Goal: Check status: Check status

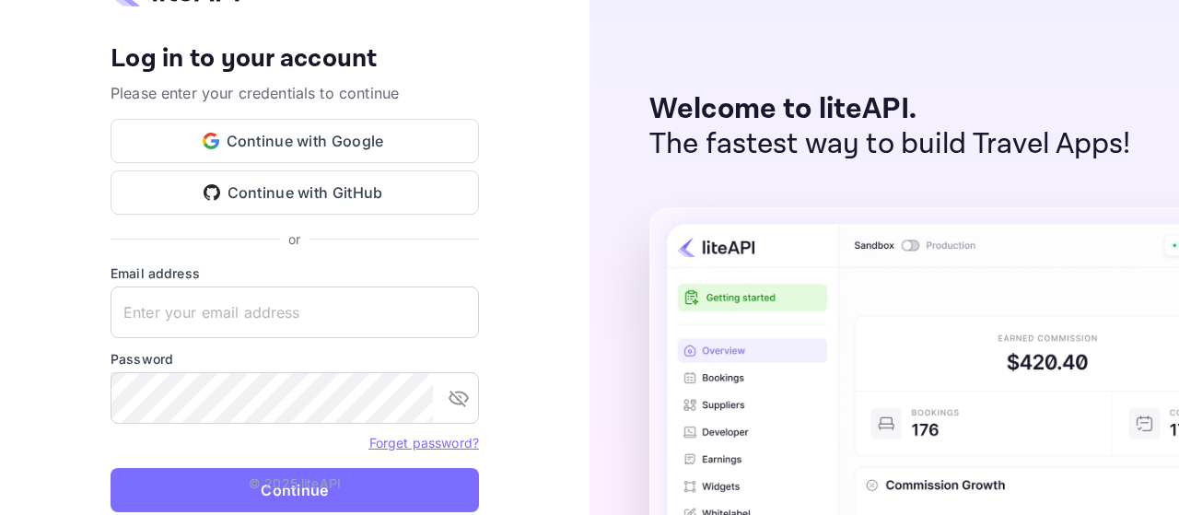
type input "[PERSON_NAME][EMAIL_ADDRESS][DOMAIN_NAME]"
click at [321, 476] on p "© 2025 liteAPI" at bounding box center [295, 482] width 92 height 19
click at [311, 492] on p "© 2025 liteAPI" at bounding box center [295, 482] width 92 height 19
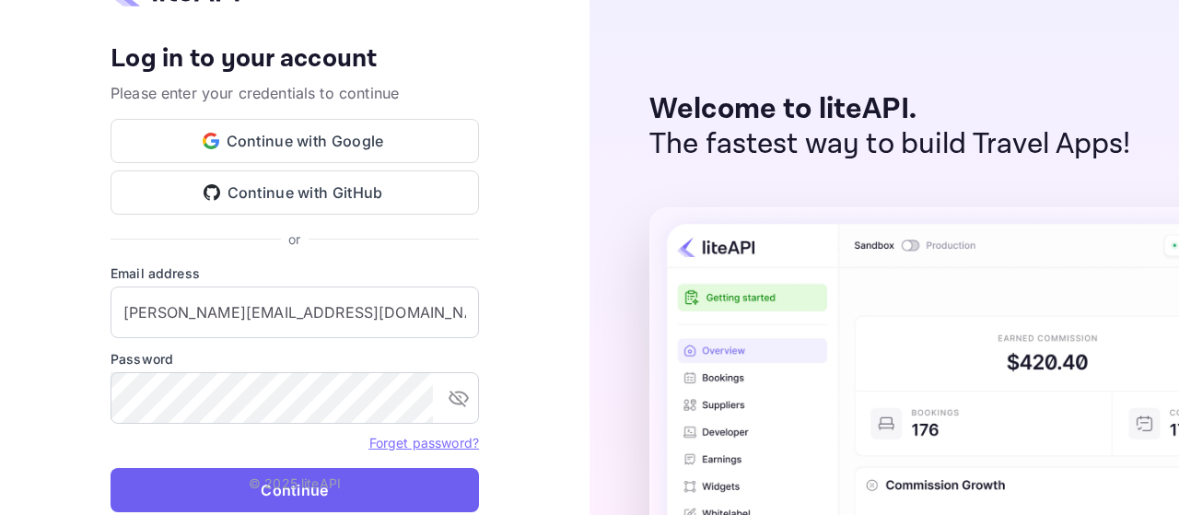
click at [302, 498] on button "Continue" at bounding box center [294, 490] width 368 height 44
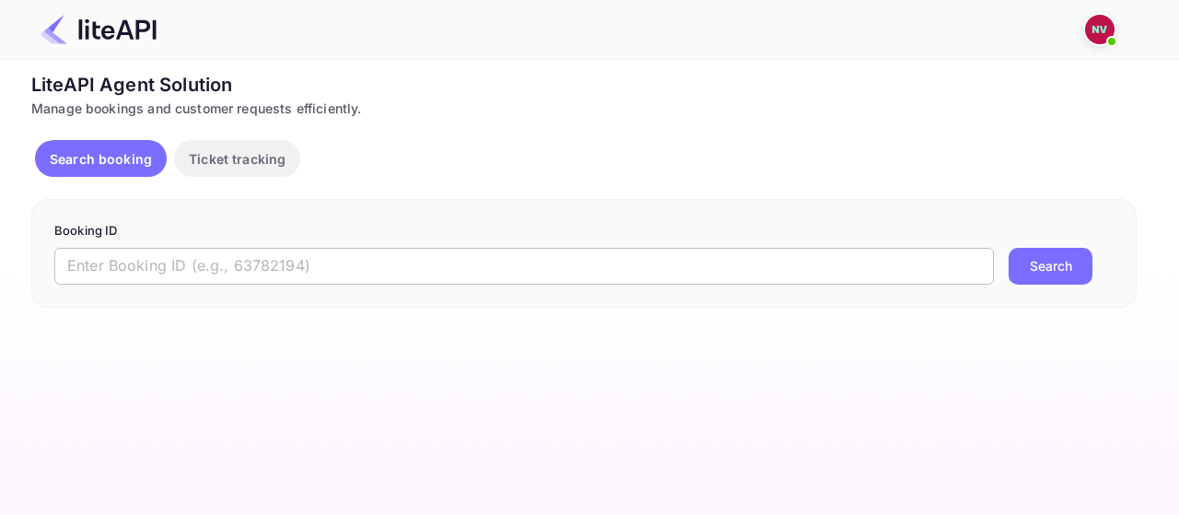
click at [392, 256] on input "text" at bounding box center [523, 266] width 939 height 37
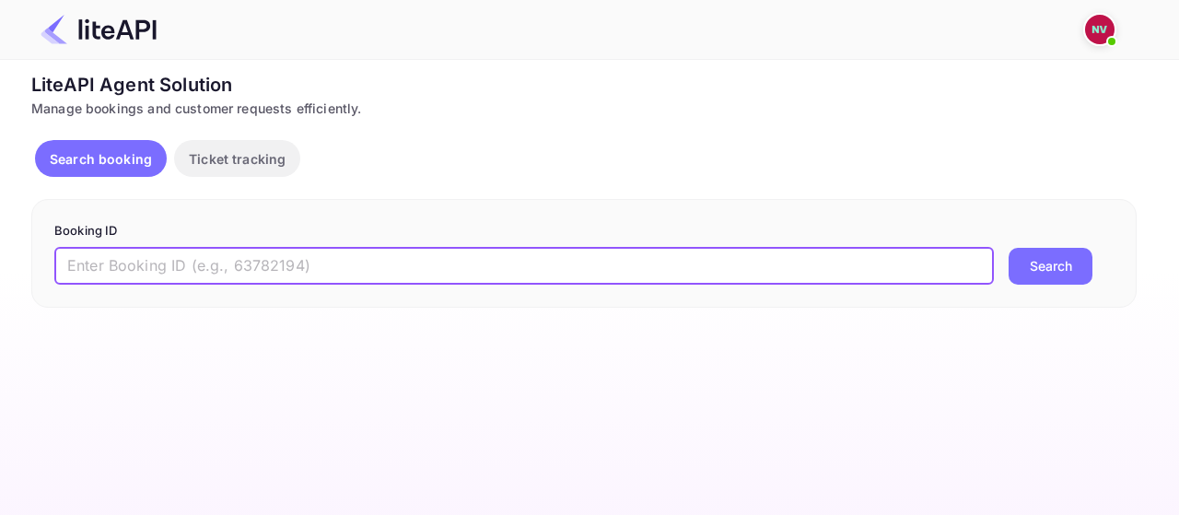
paste input "r7r01QSmh"
type input "r7r01QSmh"
click at [1008, 248] on button "Search" at bounding box center [1050, 266] width 84 height 37
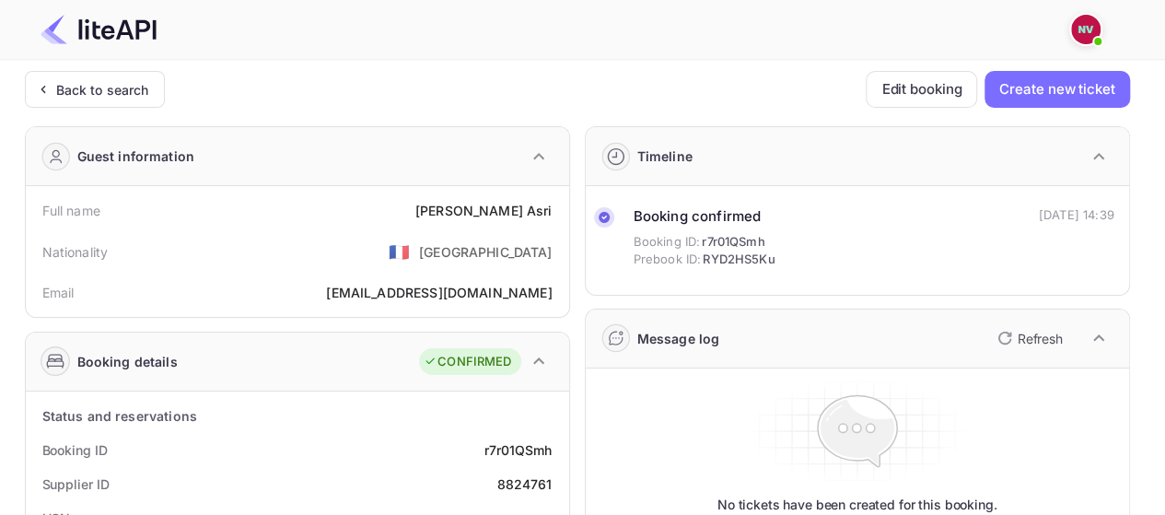
click at [1061, 336] on p "Refresh" at bounding box center [1039, 338] width 45 height 19
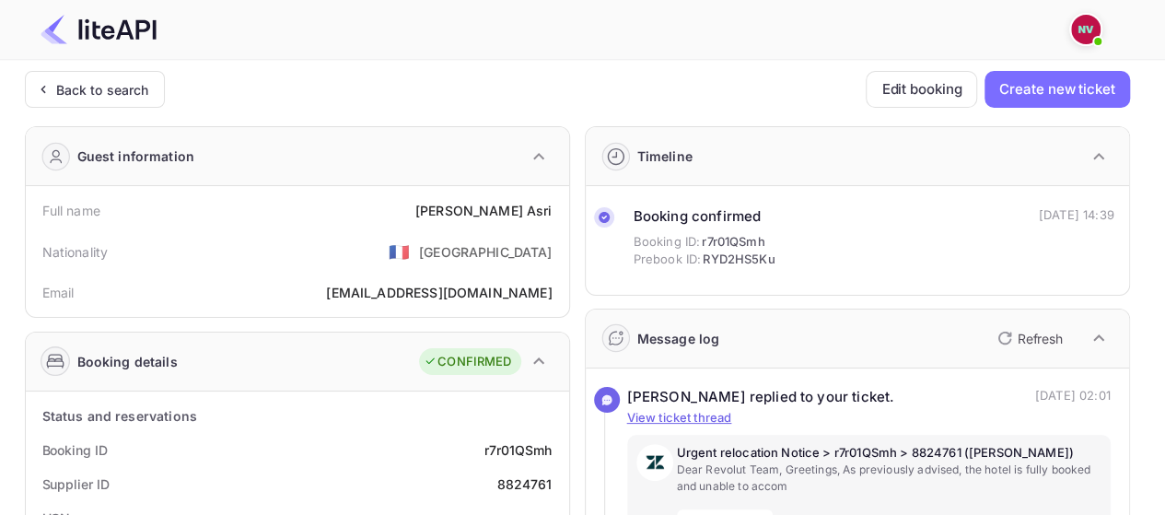
click at [1061, 336] on p "Refresh" at bounding box center [1039, 338] width 45 height 19
click at [92, 81] on div "Back to search" at bounding box center [102, 89] width 93 height 19
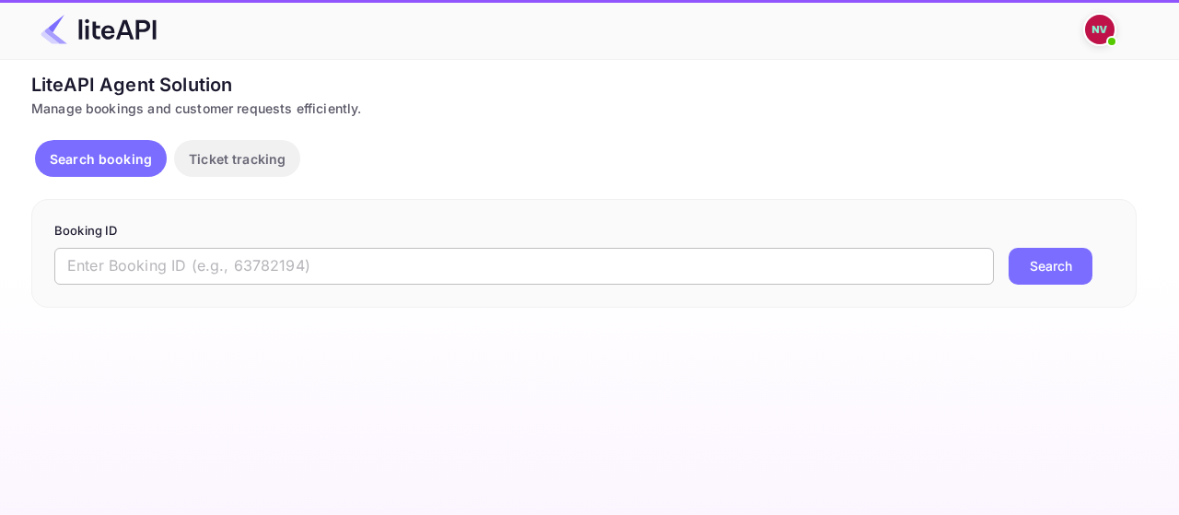
click at [277, 250] on input "text" at bounding box center [523, 266] width 939 height 37
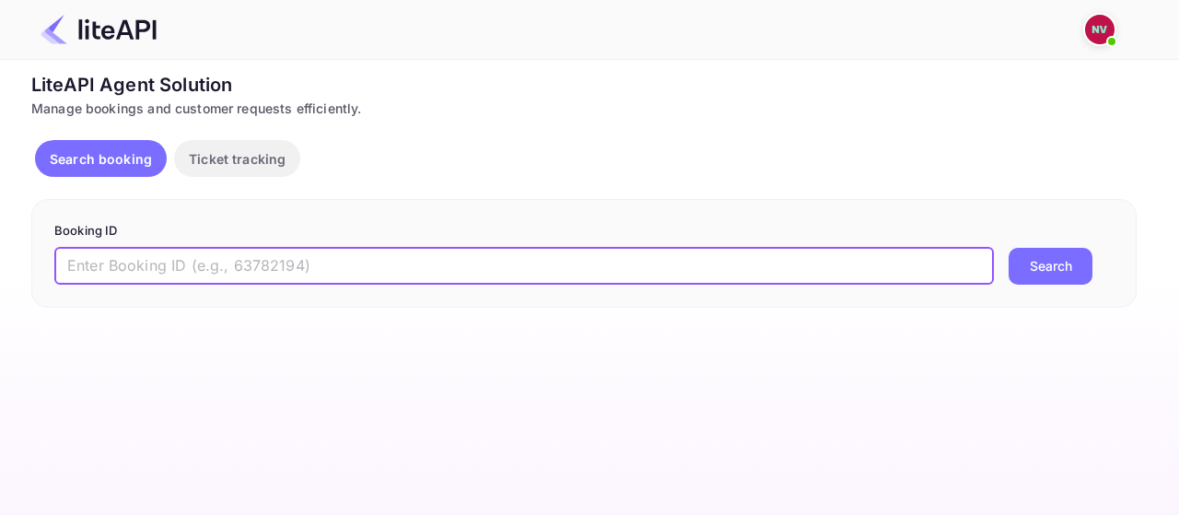
paste input "am53t_tTi"
type input "am53t_tTi"
click at [1008, 248] on button "Search" at bounding box center [1050, 266] width 84 height 37
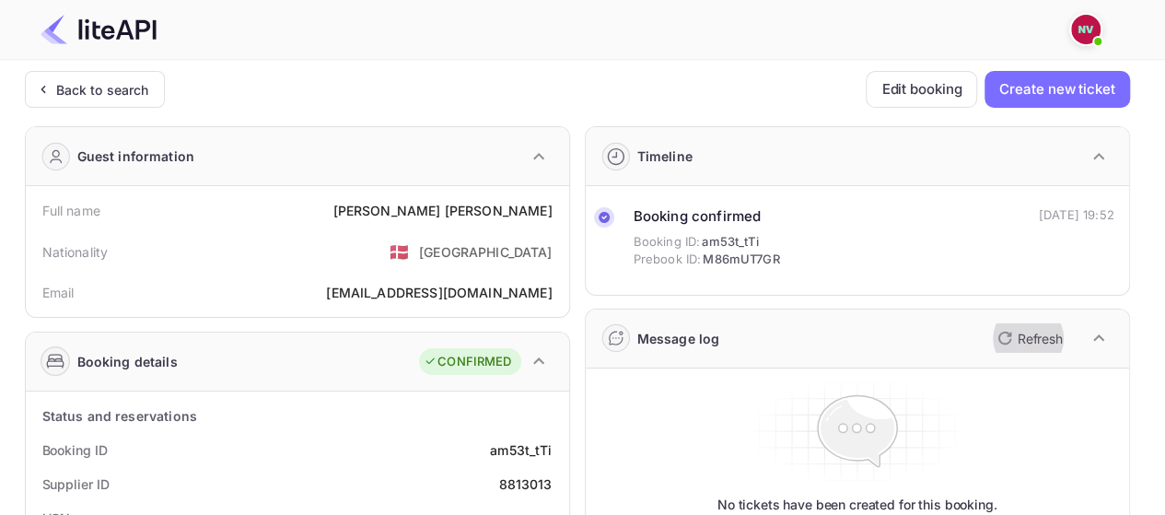
click at [1023, 340] on p "Refresh" at bounding box center [1039, 338] width 45 height 19
click at [1026, 347] on button "Refresh" at bounding box center [1028, 337] width 84 height 29
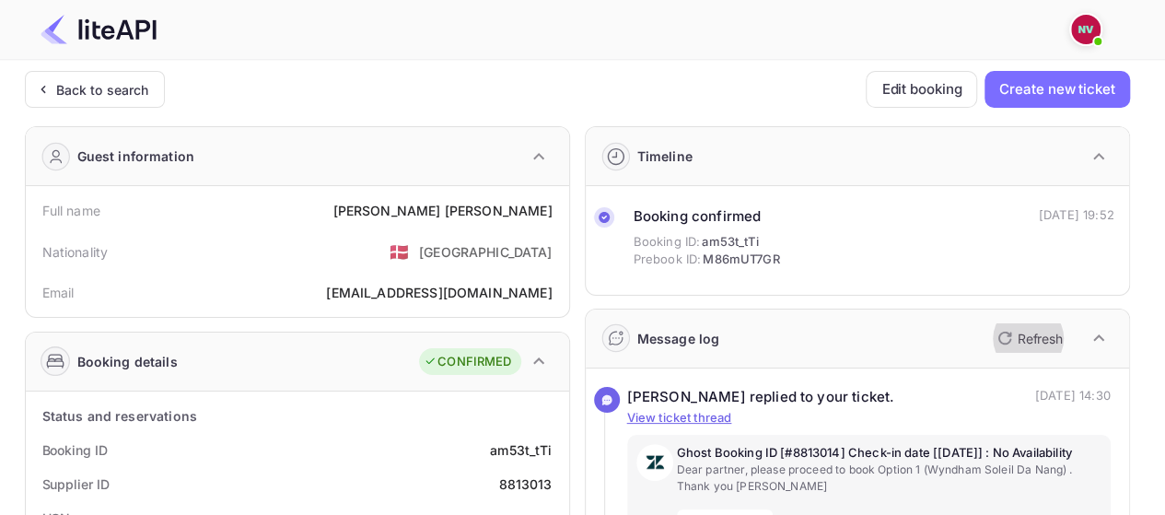
click at [1026, 343] on p "Refresh" at bounding box center [1039, 338] width 45 height 19
click at [91, 90] on div "Back to search" at bounding box center [102, 89] width 93 height 19
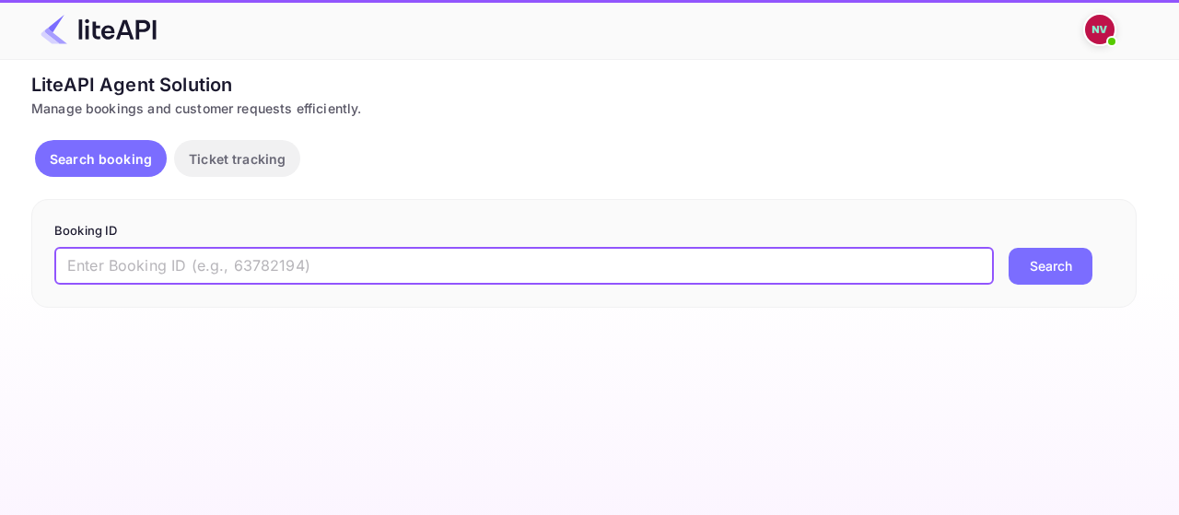
click at [366, 255] on input "text" at bounding box center [523, 266] width 939 height 37
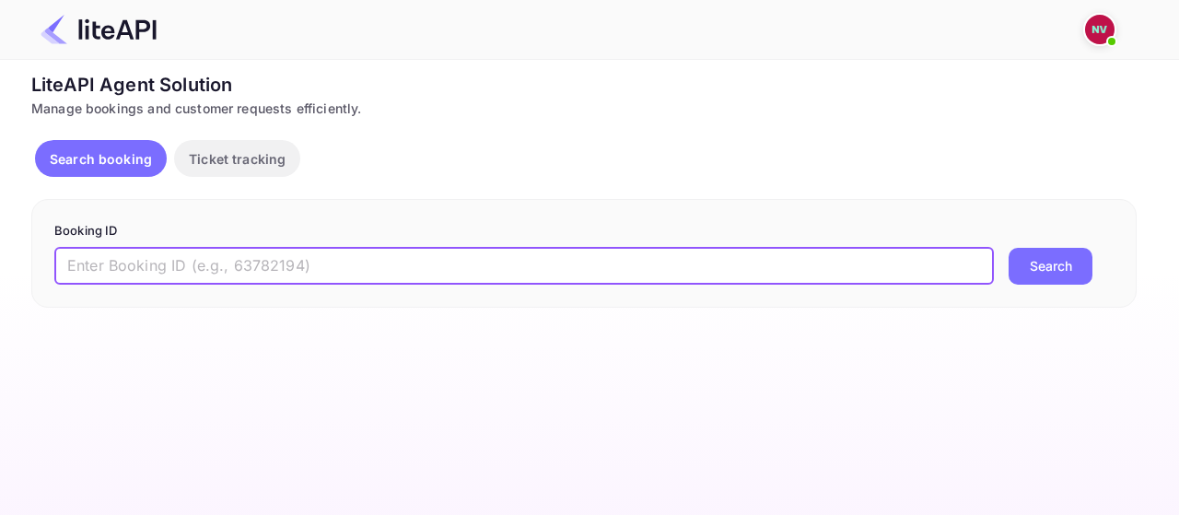
paste input "ddv0vytFY"
type input "ddv0vytFY"
click at [1008, 248] on button "Search" at bounding box center [1050, 266] width 84 height 37
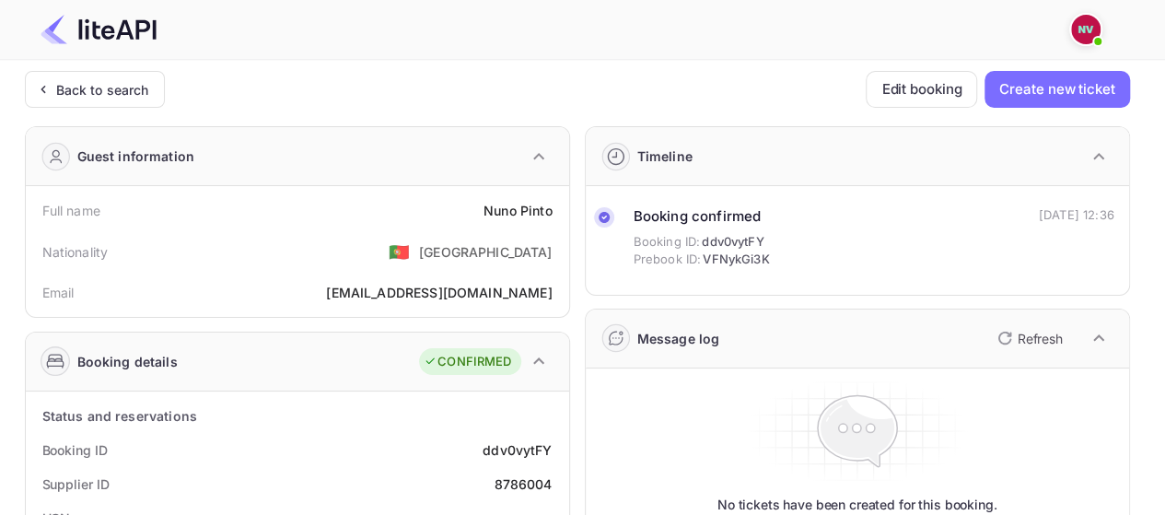
click at [1023, 350] on button "Refresh" at bounding box center [1028, 337] width 84 height 29
click at [1031, 341] on p "Refresh" at bounding box center [1039, 338] width 45 height 19
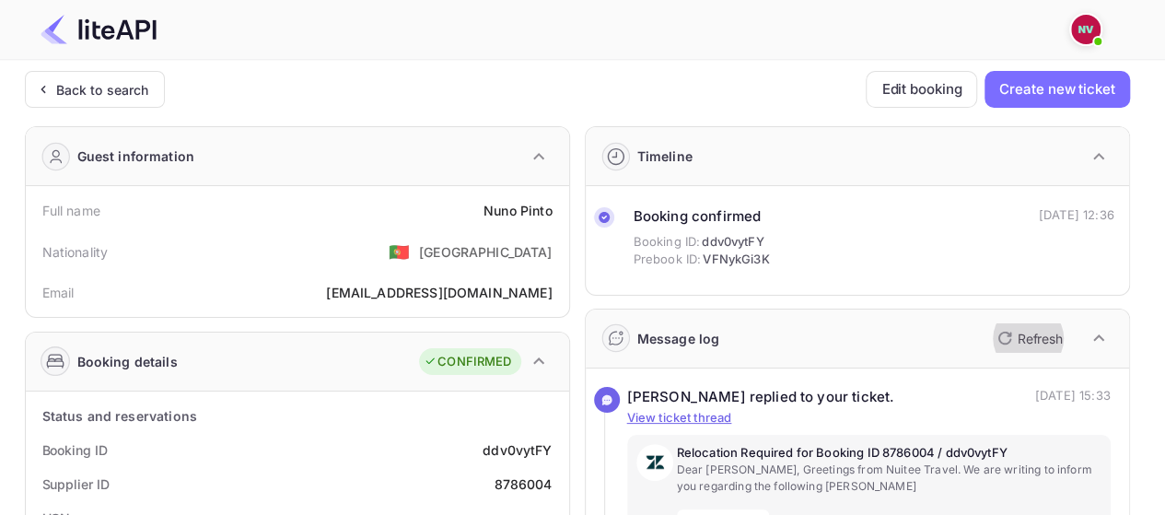
click at [1031, 341] on p "Refresh" at bounding box center [1039, 338] width 45 height 19
click at [111, 97] on div "Back to search" at bounding box center [102, 89] width 93 height 19
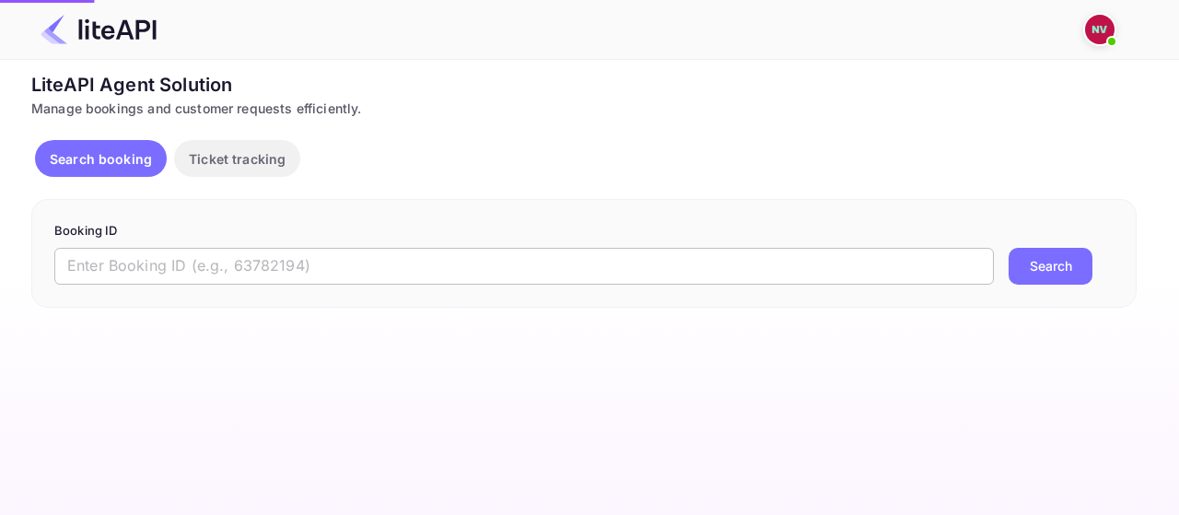
click at [435, 274] on input "text" at bounding box center [523, 266] width 939 height 37
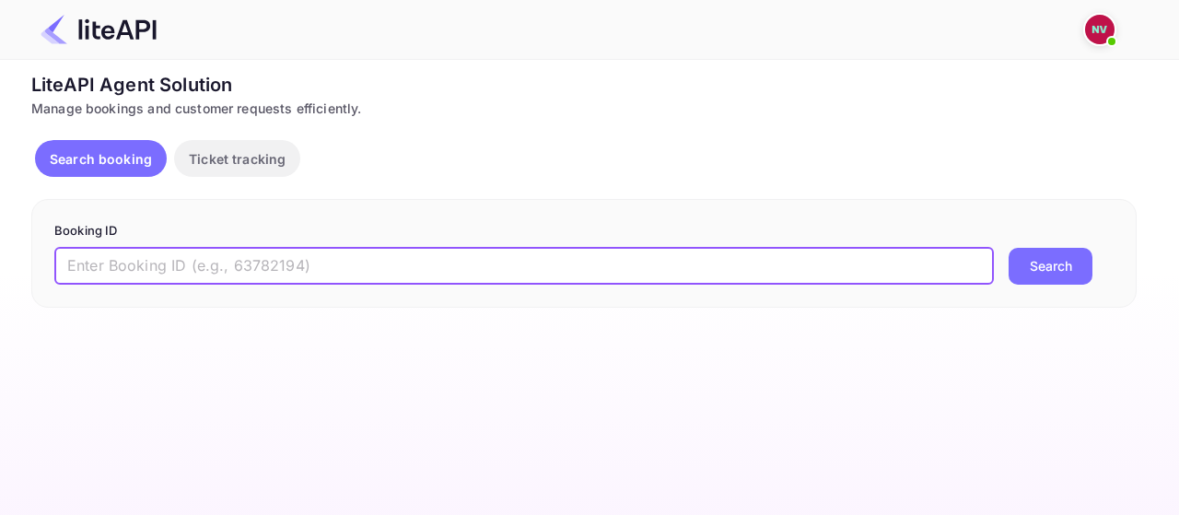
paste input "LJLX25N57"
type input "LJLX25N57"
click at [1008, 248] on button "Search" at bounding box center [1050, 266] width 84 height 37
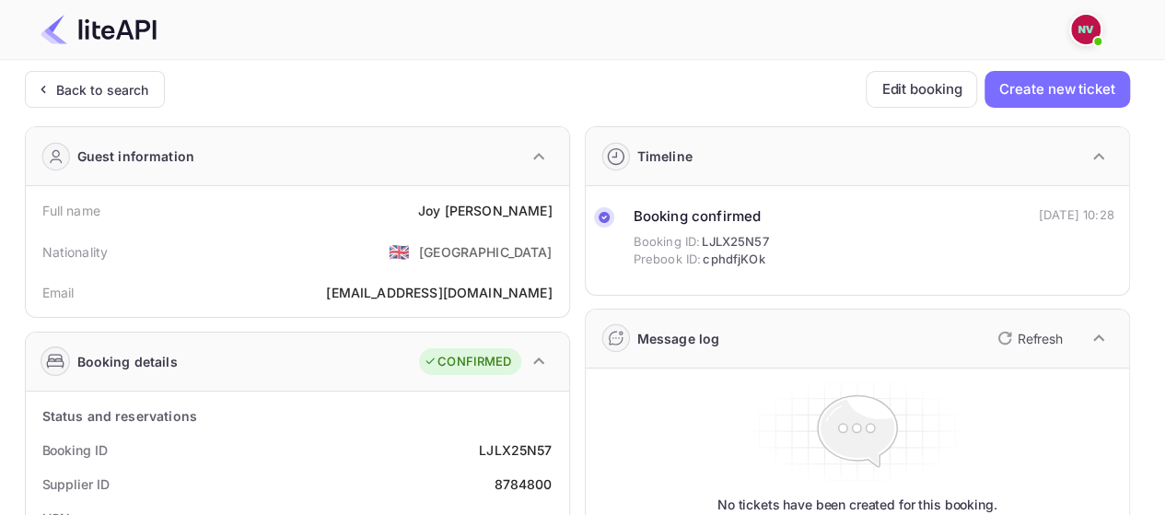
click at [1007, 335] on icon "button" at bounding box center [1003, 337] width 13 height 13
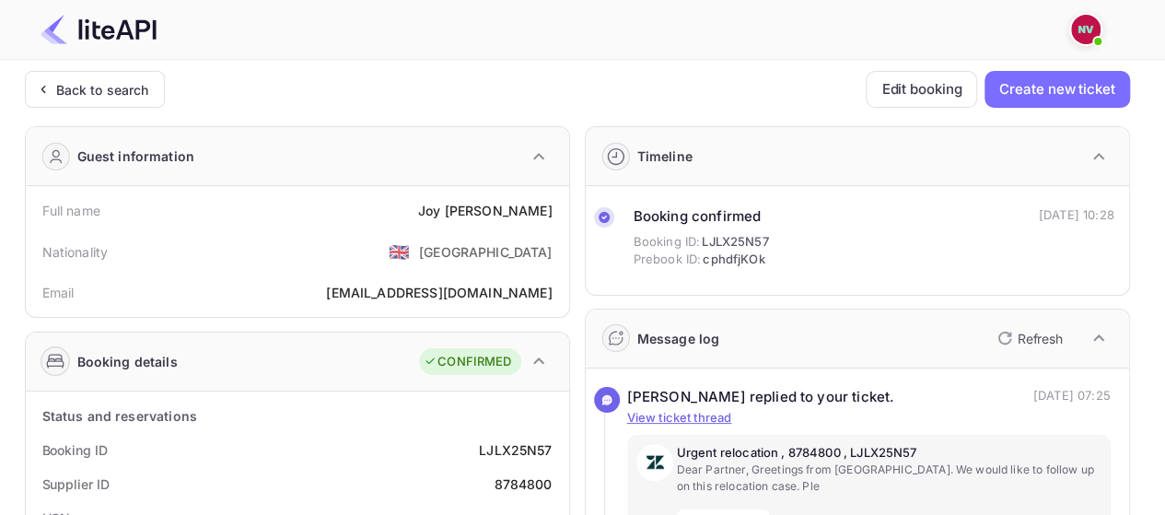
click at [1007, 335] on icon "button" at bounding box center [1003, 337] width 13 height 13
click at [66, 80] on div "Back to search" at bounding box center [102, 89] width 93 height 19
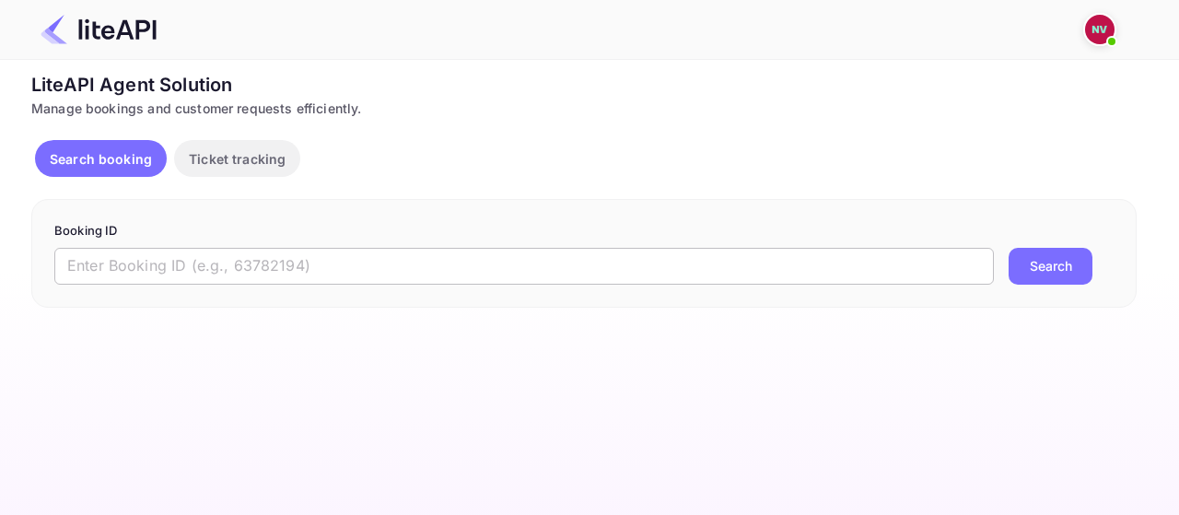
click at [696, 263] on input "text" at bounding box center [523, 266] width 939 height 37
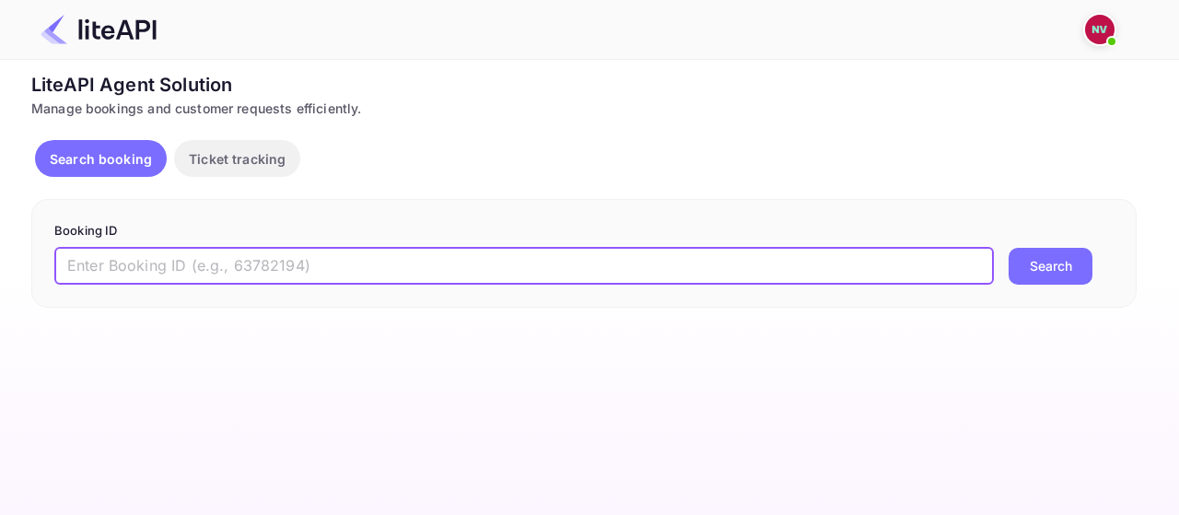
paste input "48gwRfi_l"
type input "48gwRfi_l"
click at [1008, 248] on button "Search" at bounding box center [1050, 266] width 84 height 37
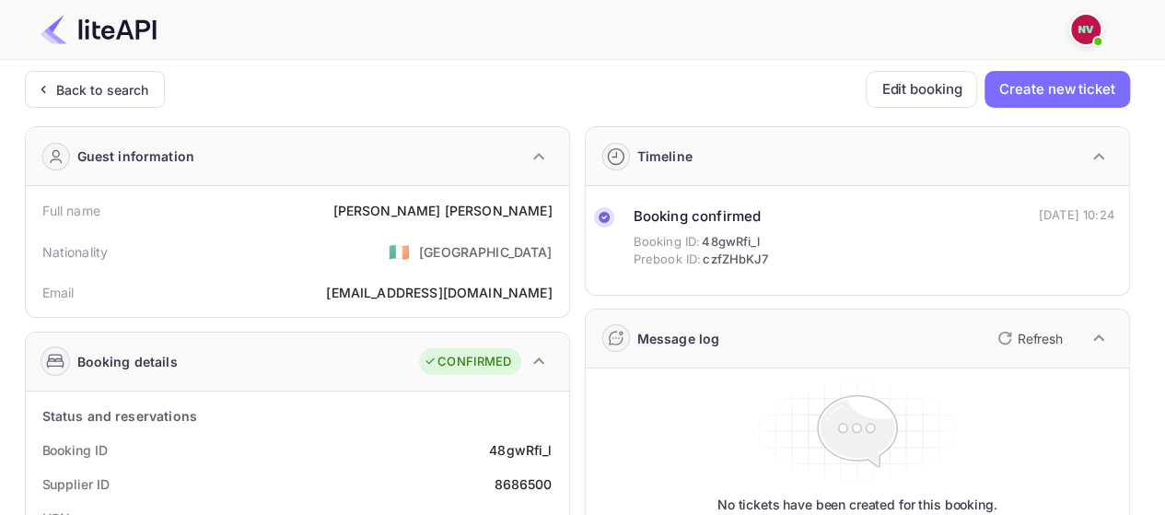
click at [1035, 333] on p "Refresh" at bounding box center [1039, 338] width 45 height 19
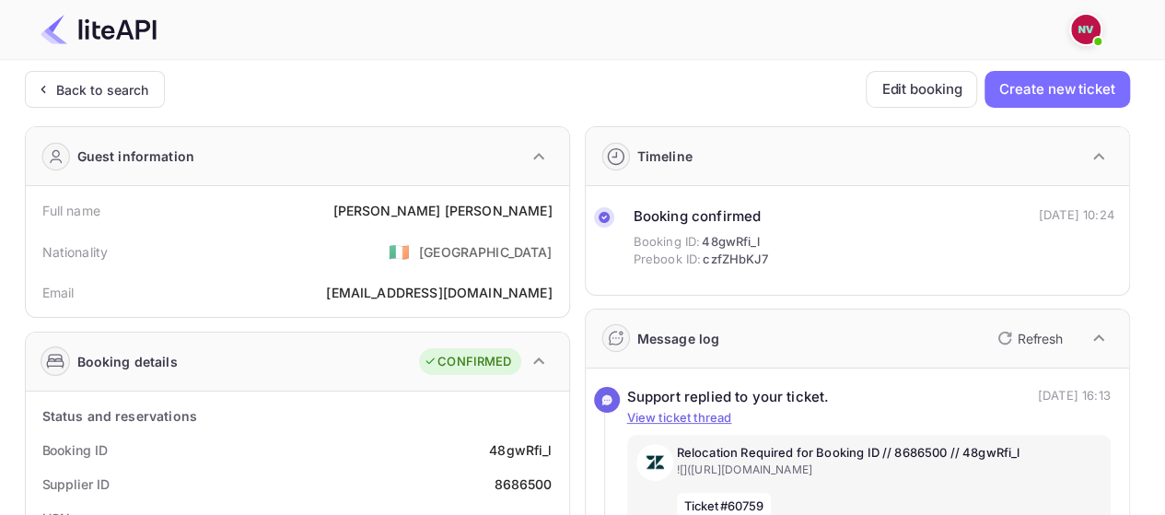
click at [1035, 333] on p "Refresh" at bounding box center [1039, 338] width 45 height 19
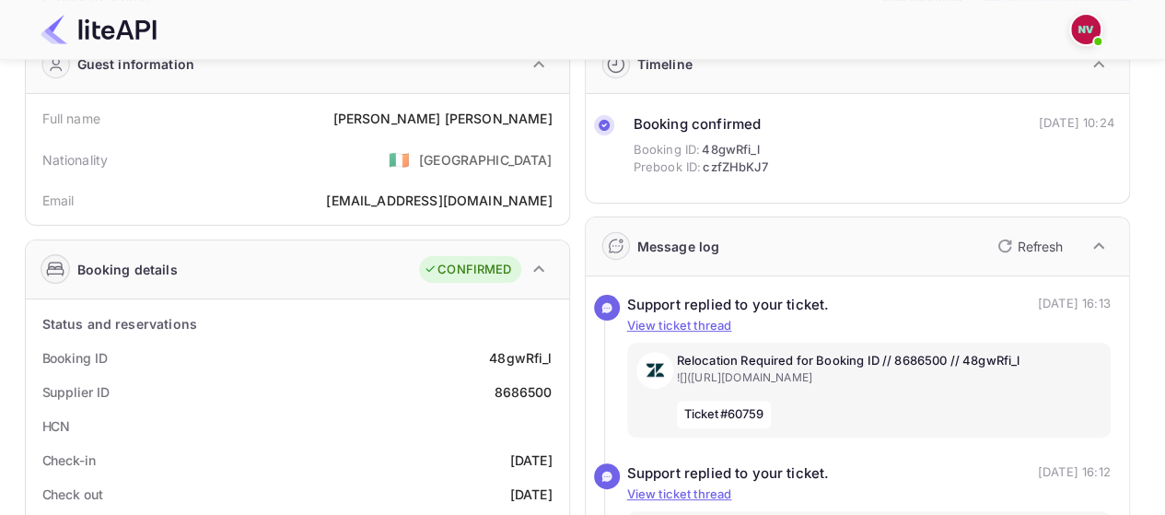
scroll to position [184, 0]
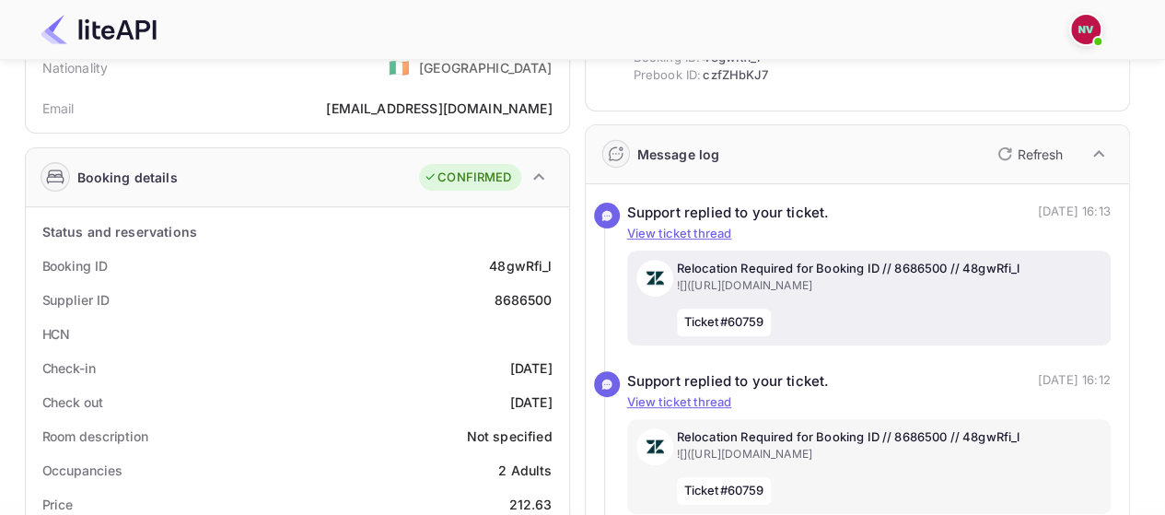
click at [790, 266] on p "Relocation Required for Booking ID // 8686500 // 48gwRfi_l" at bounding box center [889, 269] width 424 height 18
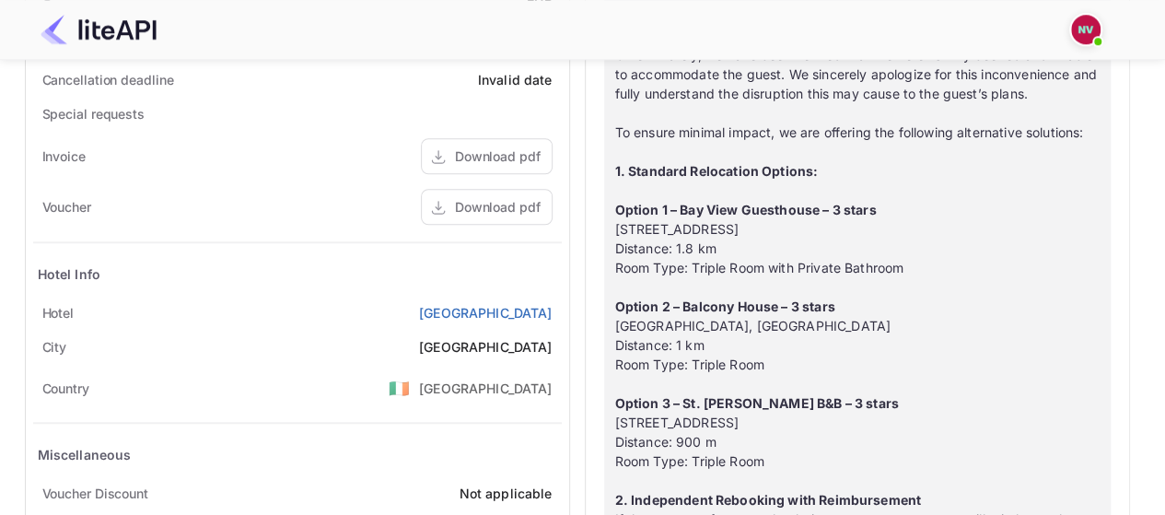
scroll to position [921, 0]
